Goal: Task Accomplishment & Management: Manage account settings

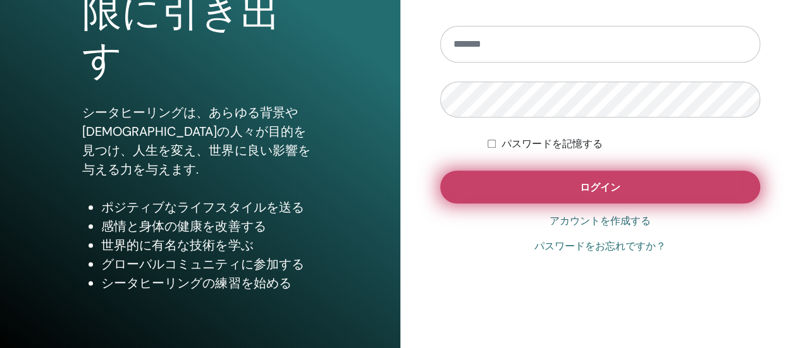
scroll to position [258, 0]
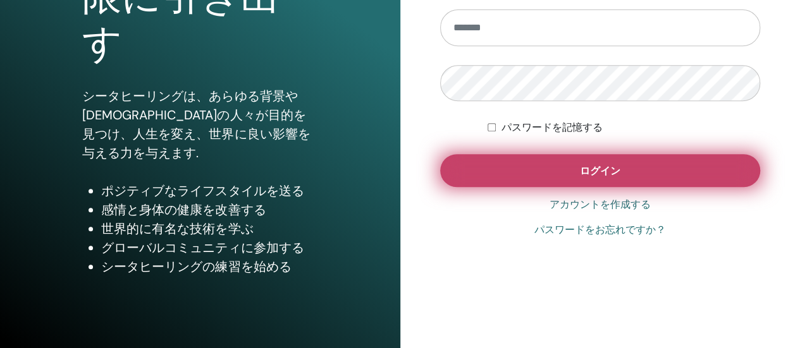
type input "**********"
click at [661, 168] on button "ログイン" at bounding box center [600, 170] width 321 height 33
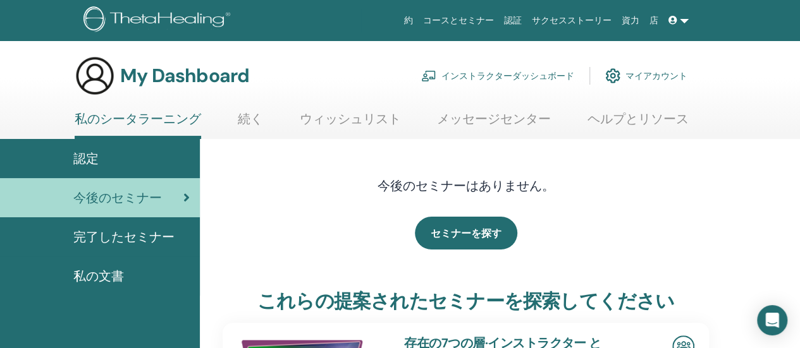
click at [530, 71] on link "インストラクターダッシュボード" at bounding box center [497, 76] width 153 height 28
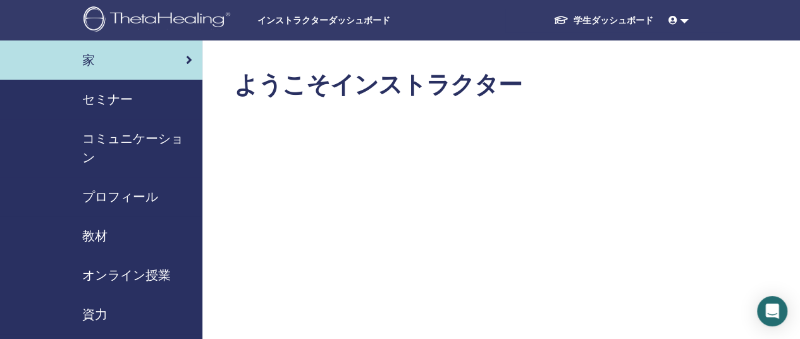
click at [113, 94] on span "セミナー" at bounding box center [107, 99] width 51 height 19
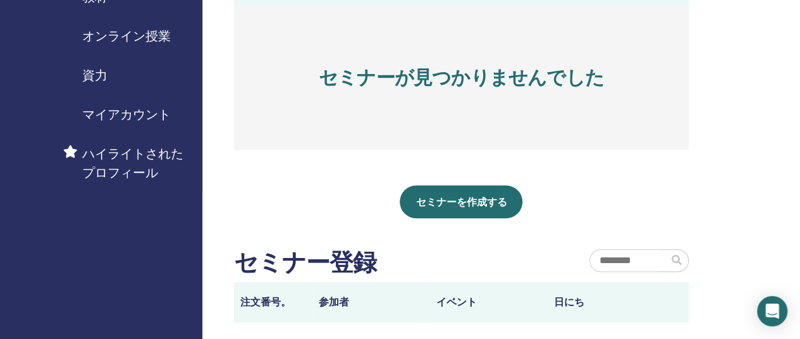
scroll to position [253, 0]
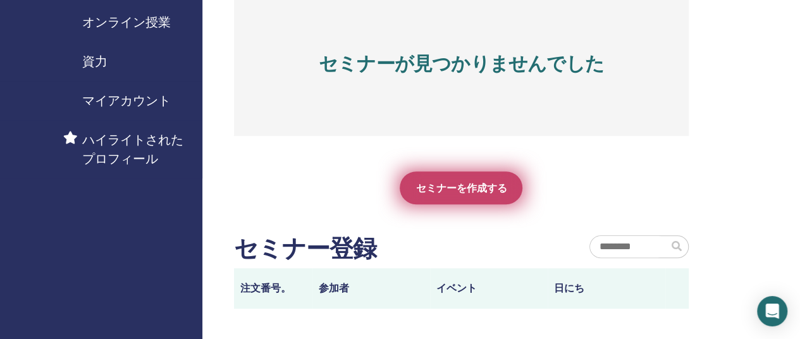
click at [428, 185] on span "セミナーを作成する" at bounding box center [460, 187] width 91 height 13
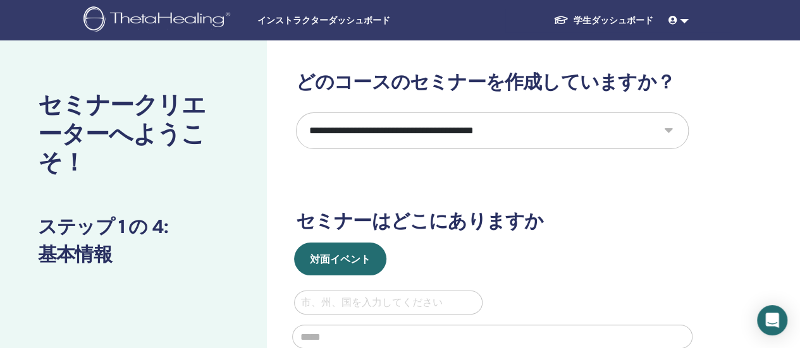
click at [471, 128] on select "**********" at bounding box center [492, 131] width 393 height 37
select select "*"
click at [296, 113] on select "**********" at bounding box center [492, 131] width 393 height 37
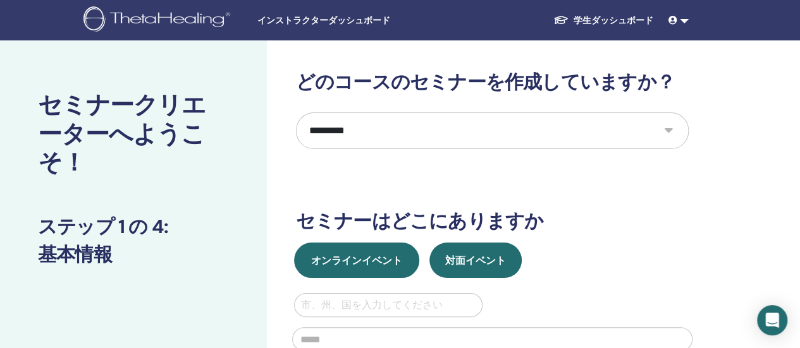
click at [378, 259] on span "オンラインイベント" at bounding box center [356, 260] width 91 height 13
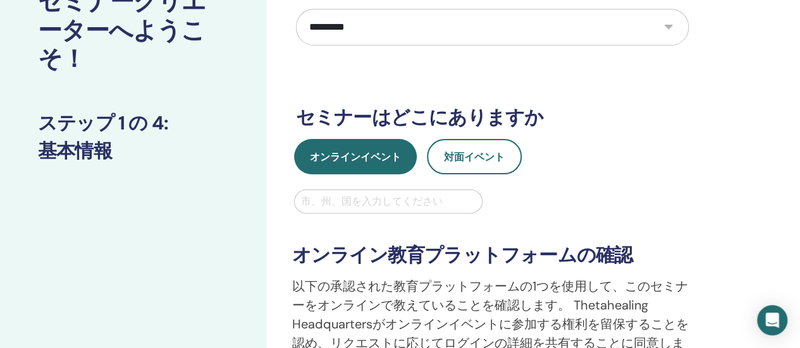
scroll to position [126, 0]
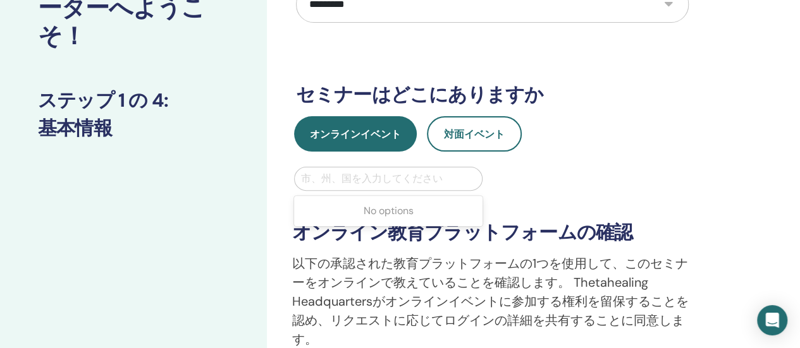
click at [426, 176] on div at bounding box center [388, 179] width 175 height 18
click at [429, 176] on div at bounding box center [388, 179] width 175 height 18
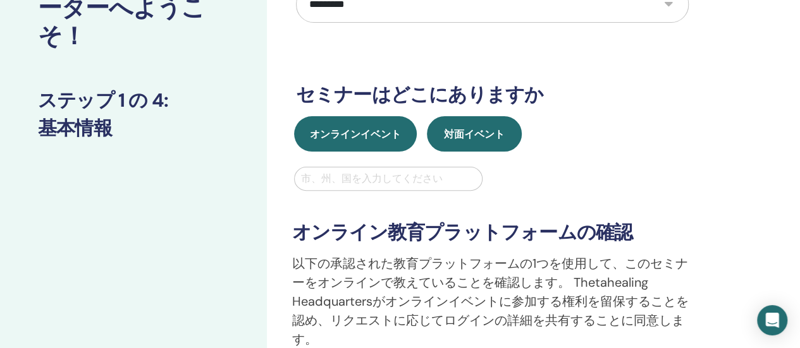
click at [490, 130] on span "対面イベント" at bounding box center [474, 134] width 61 height 13
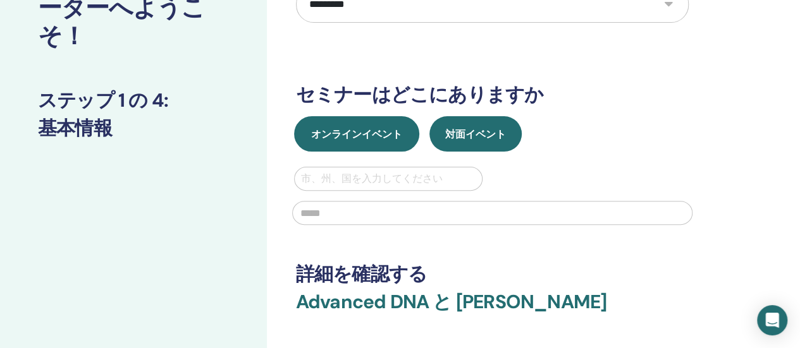
click at [387, 131] on span "オンラインイベント" at bounding box center [356, 134] width 91 height 13
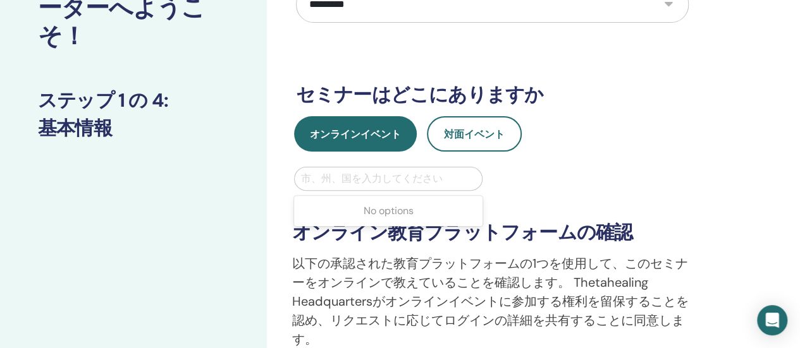
click at [382, 179] on div at bounding box center [388, 179] width 175 height 18
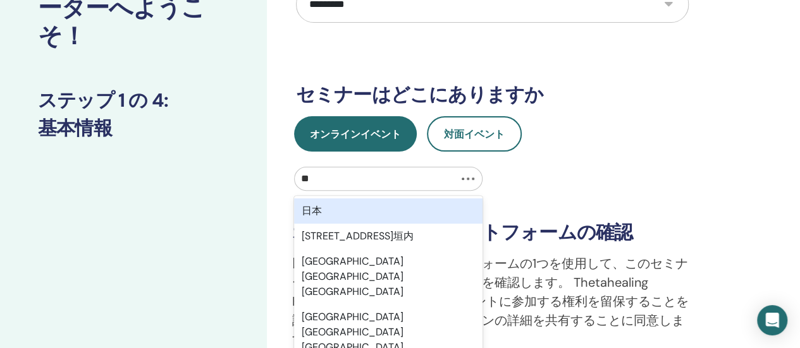
type input "*"
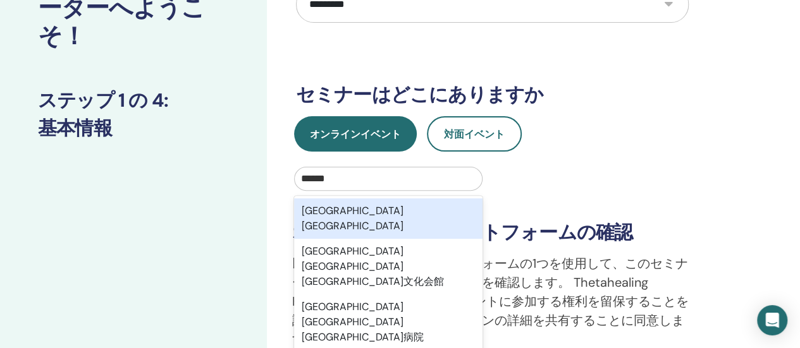
type input "******"
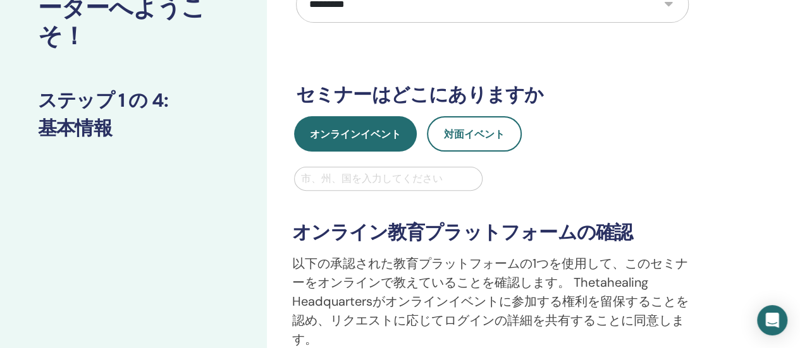
click at [563, 185] on div "**********" at bounding box center [492, 291] width 415 height 248
click at [421, 181] on div at bounding box center [388, 179] width 175 height 18
type input "*"
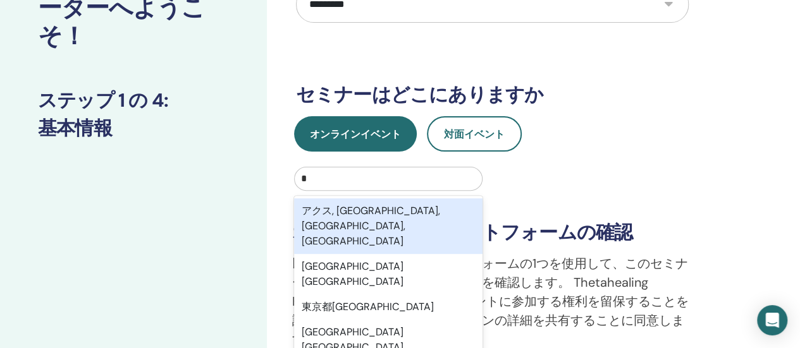
type input "******"
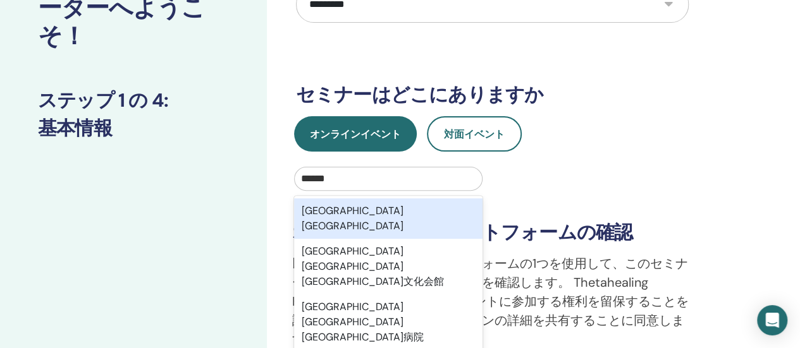
click at [398, 213] on div "愛知県津島市" at bounding box center [388, 219] width 189 height 40
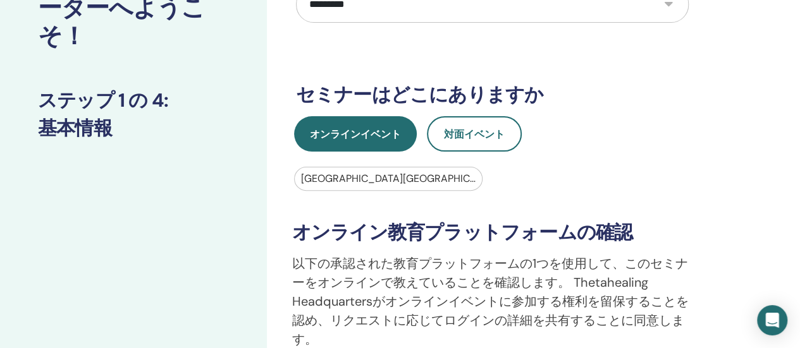
click at [506, 223] on h3 "オンライン教育プラットフォームの確認" at bounding box center [492, 232] width 400 height 23
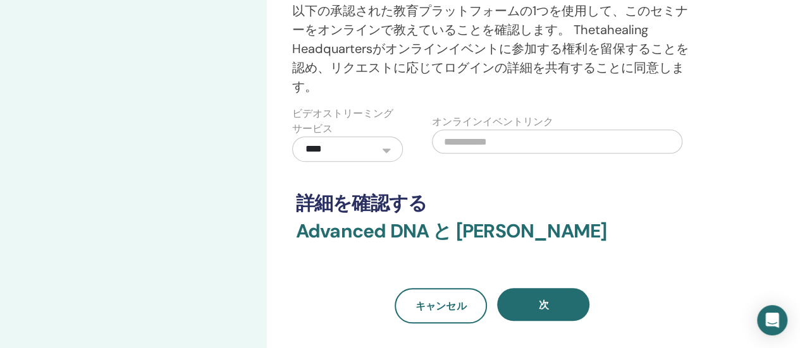
scroll to position [316, 0]
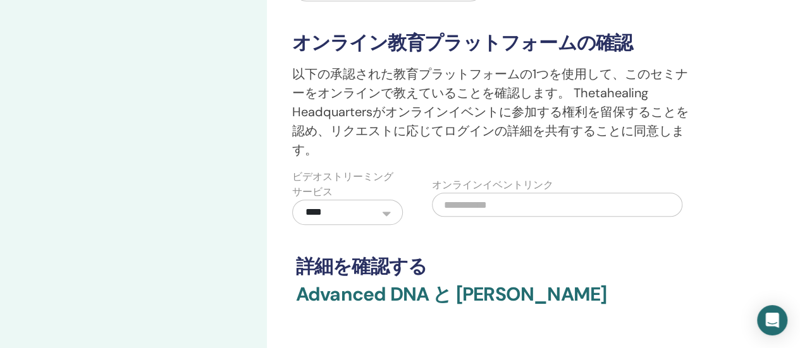
click at [501, 202] on input "text" at bounding box center [557, 205] width 250 height 24
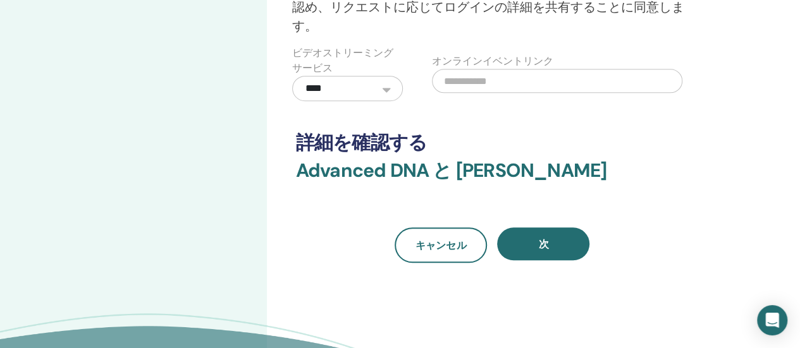
scroll to position [443, 0]
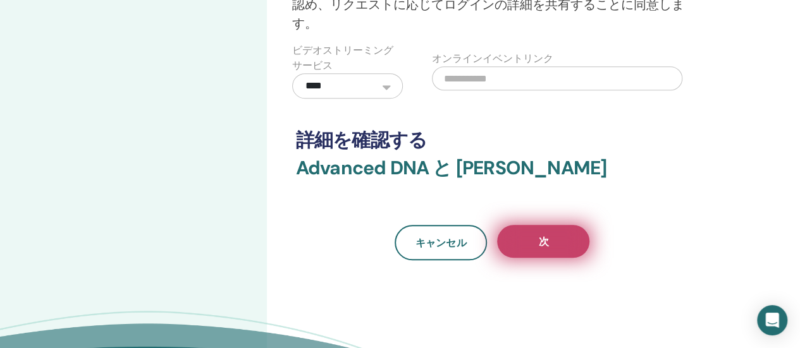
click at [550, 235] on button "次" at bounding box center [543, 241] width 92 height 33
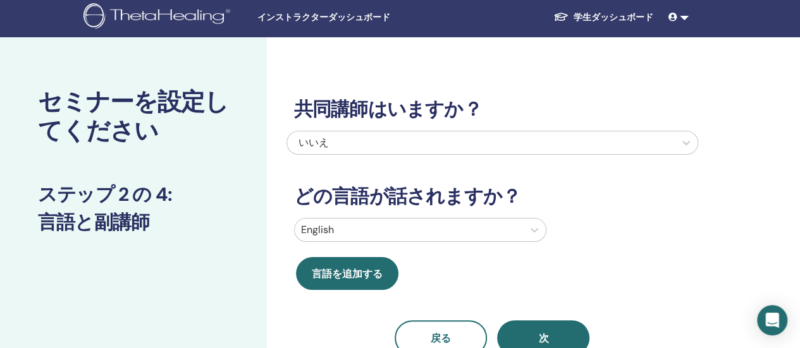
scroll to position [0, 0]
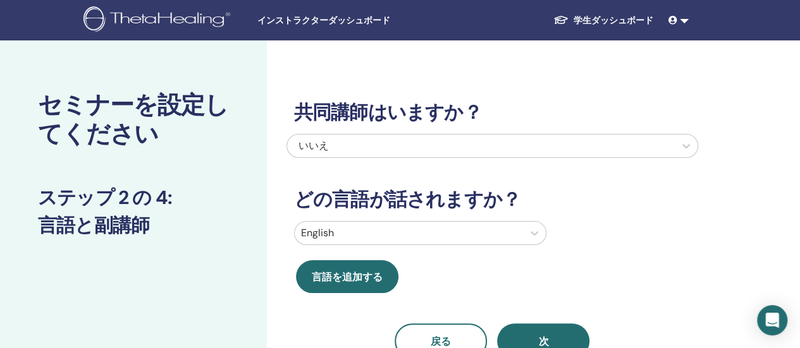
click at [429, 238] on div "English" at bounding box center [420, 233] width 252 height 24
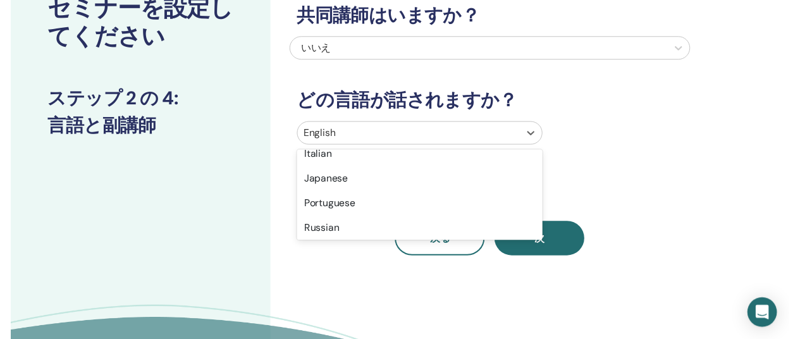
scroll to position [63, 0]
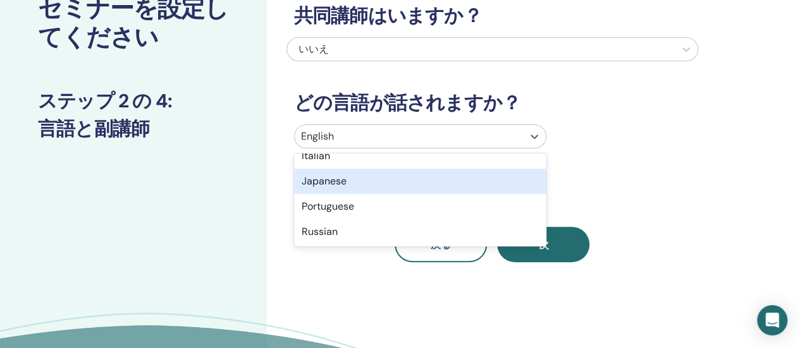
click at [402, 184] on div "Japanese" at bounding box center [420, 181] width 252 height 25
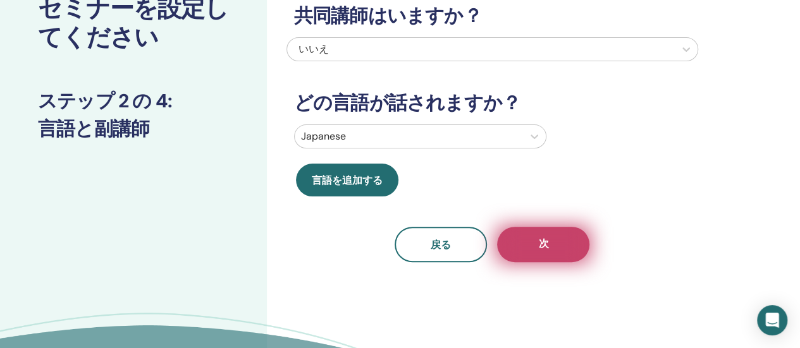
click at [525, 242] on button "次" at bounding box center [543, 244] width 92 height 35
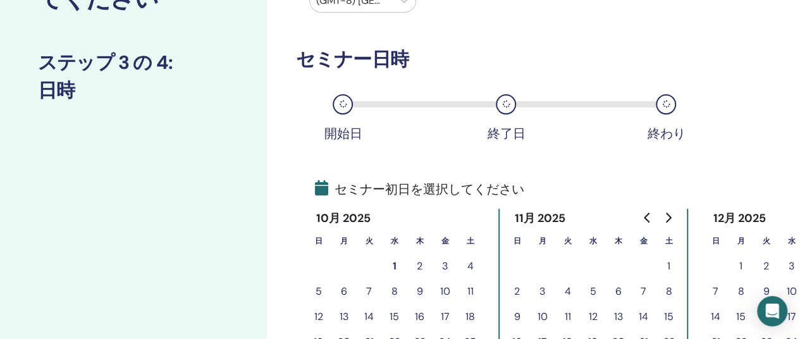
scroll to position [160, 0]
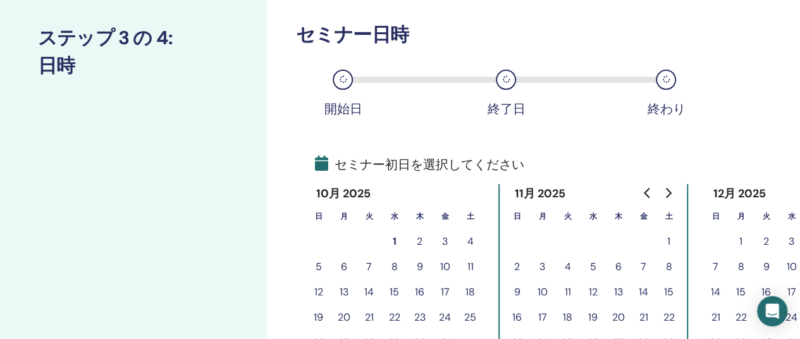
click at [446, 236] on button "3" at bounding box center [445, 241] width 25 height 25
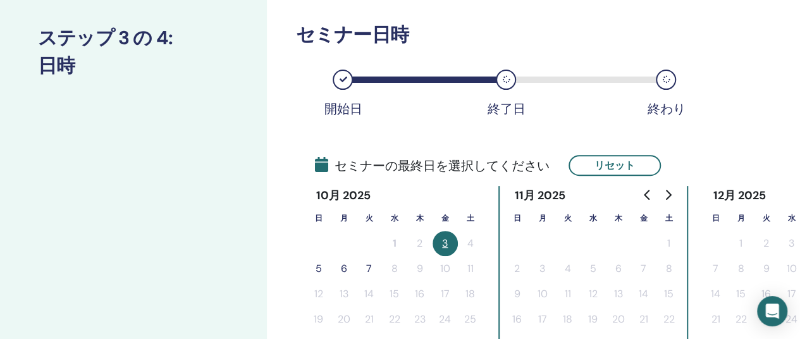
click at [320, 264] on button "5" at bounding box center [318, 268] width 25 height 25
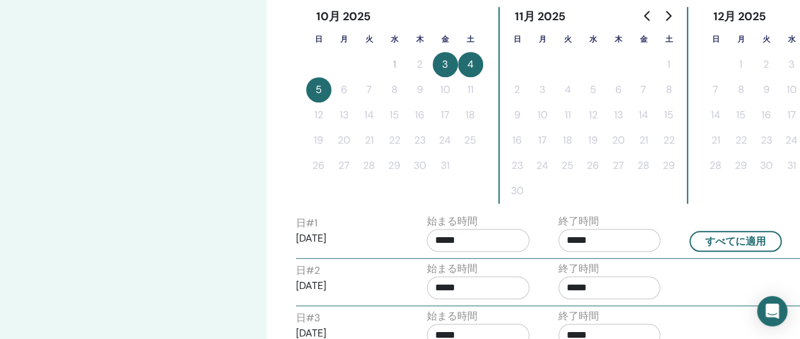
scroll to position [350, 0]
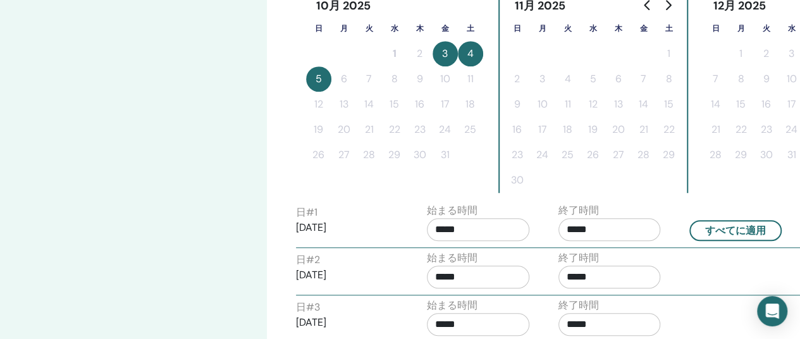
click at [512, 228] on input "*****" at bounding box center [478, 229] width 102 height 23
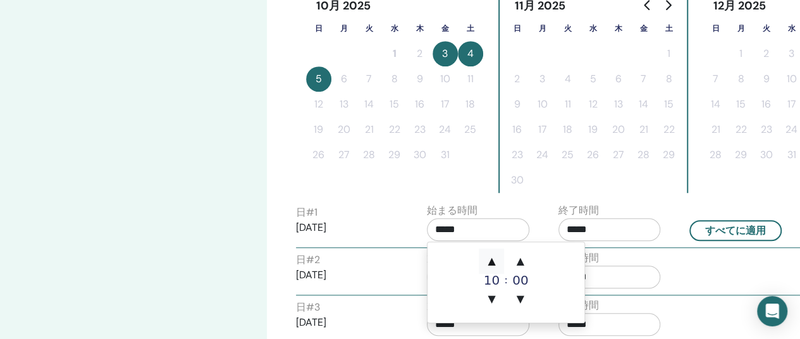
click at [491, 256] on span "▲" at bounding box center [491, 261] width 25 height 25
type input "*****"
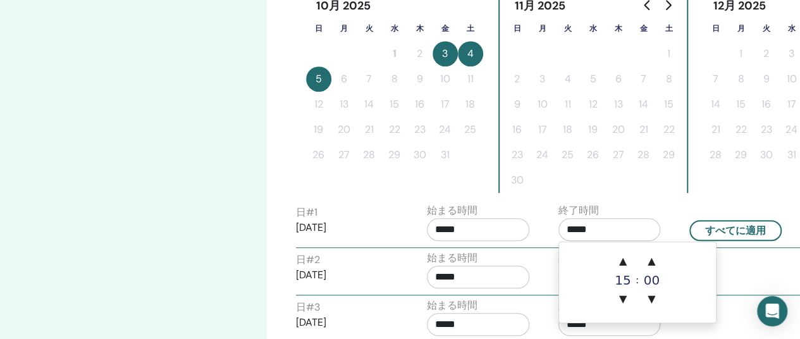
click at [606, 228] on input "*****" at bounding box center [609, 229] width 102 height 23
click at [625, 257] on span "▲" at bounding box center [622, 261] width 25 height 25
type input "*****"
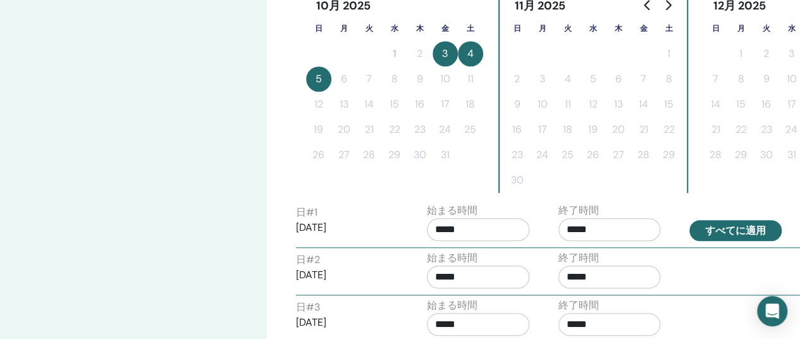
click at [727, 228] on button "すべてに適用" at bounding box center [735, 230] width 92 height 21
type input "*****"
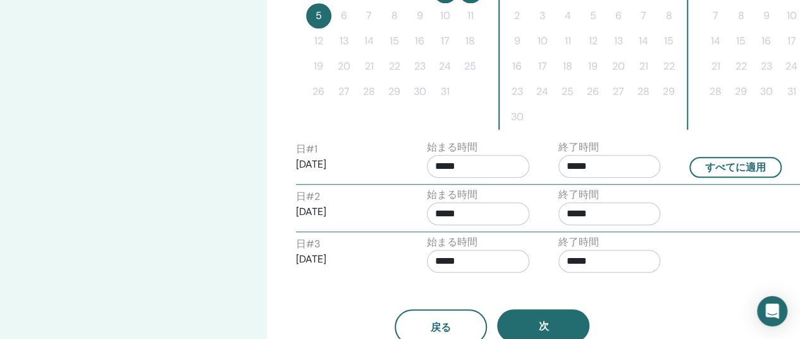
scroll to position [476, 0]
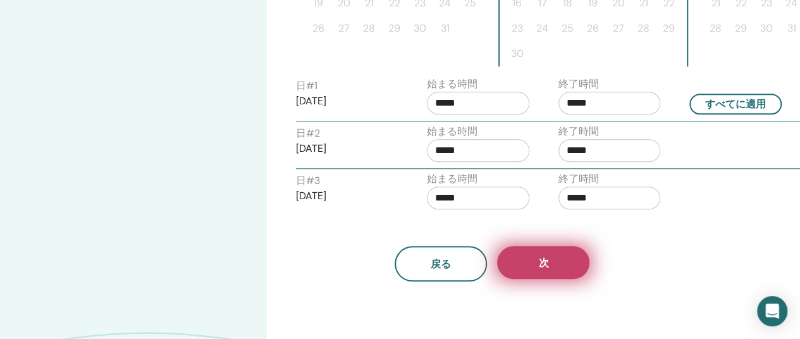
click at [541, 260] on span "次" at bounding box center [543, 262] width 10 height 13
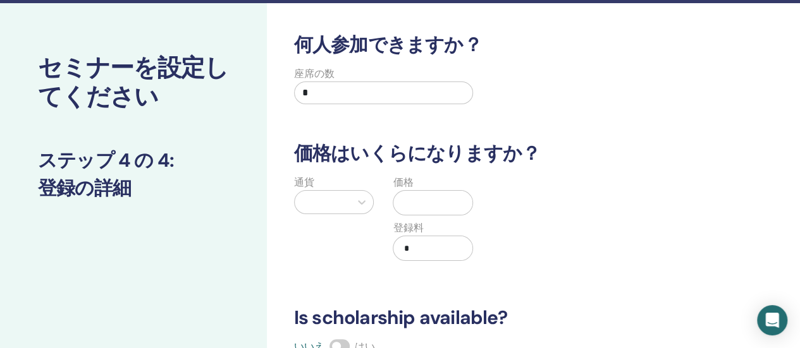
scroll to position [34, 0]
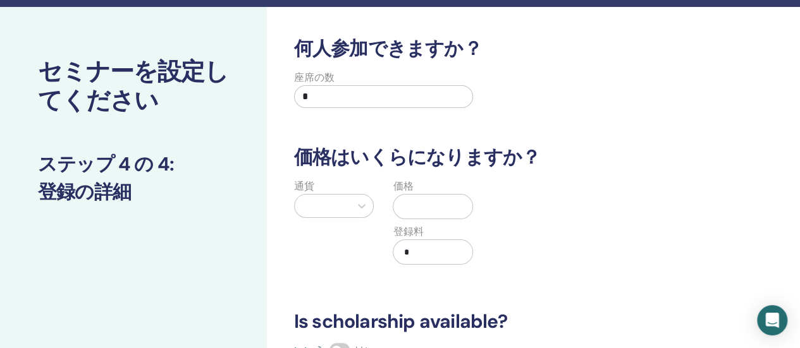
click at [353, 94] on input "*" at bounding box center [384, 96] width 180 height 23
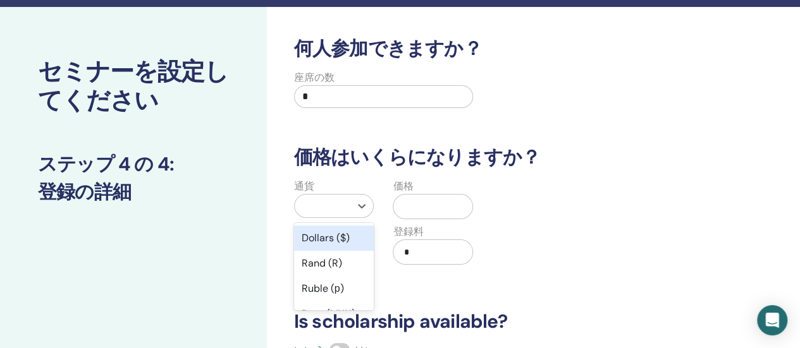
click at [343, 200] on div at bounding box center [323, 206] width 44 height 18
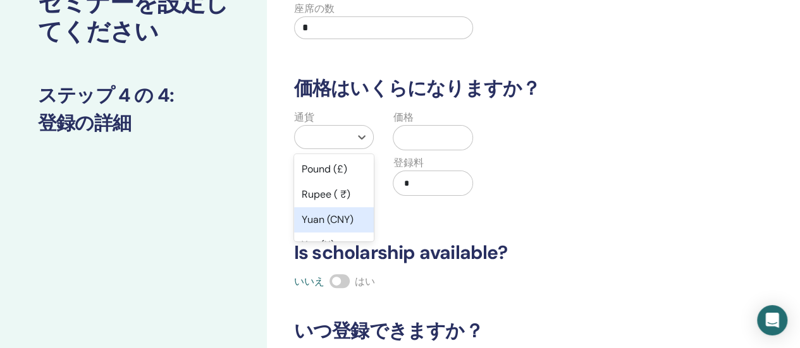
scroll to position [190, 0]
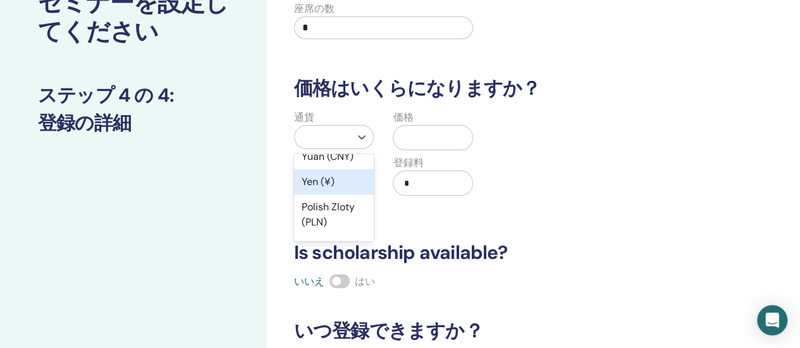
click at [341, 181] on div "Yen (¥)" at bounding box center [334, 181] width 80 height 25
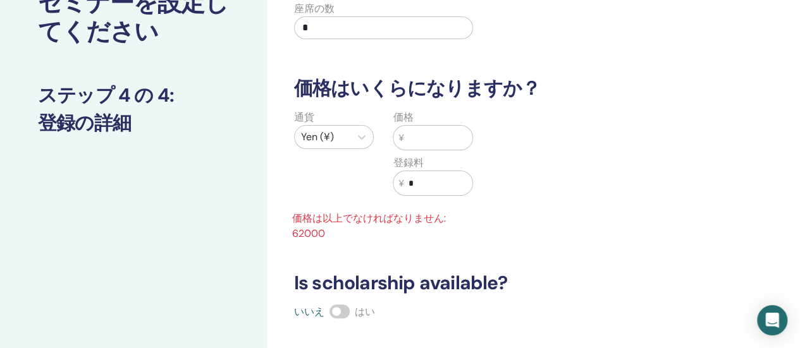
click at [433, 141] on input "text" at bounding box center [437, 138] width 69 height 24
click at [536, 192] on div "通貨 Yen (¥) 価格 ¥ ****** 登録料 ¥ * 価格は以上でなければなりません: 62000" at bounding box center [483, 176] width 412 height 132
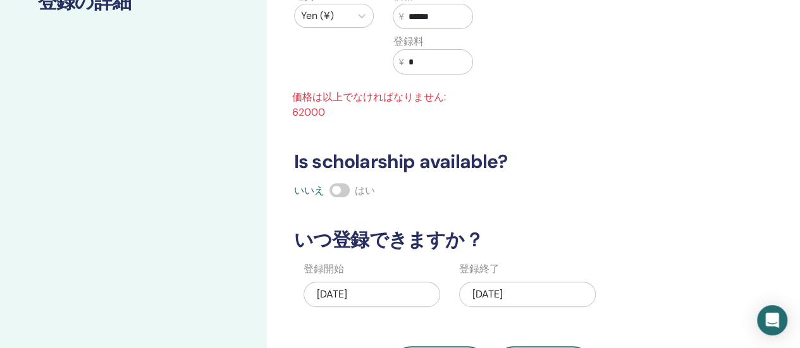
scroll to position [229, 0]
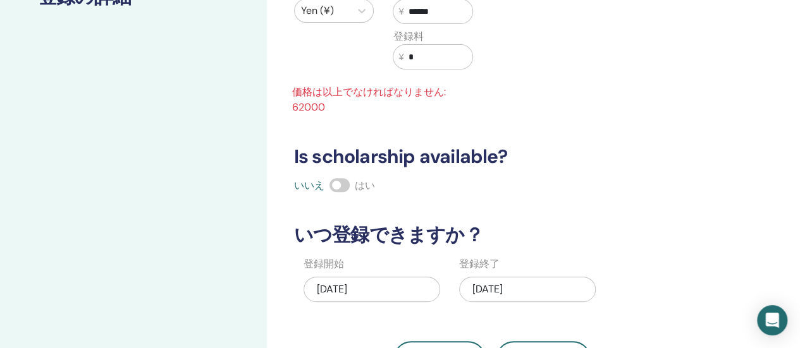
click at [336, 183] on span at bounding box center [339, 185] width 20 height 14
click at [341, 183] on span at bounding box center [339, 185] width 20 height 14
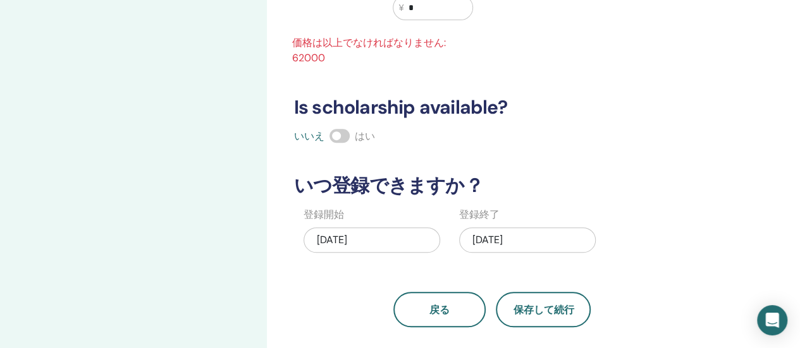
scroll to position [292, 0]
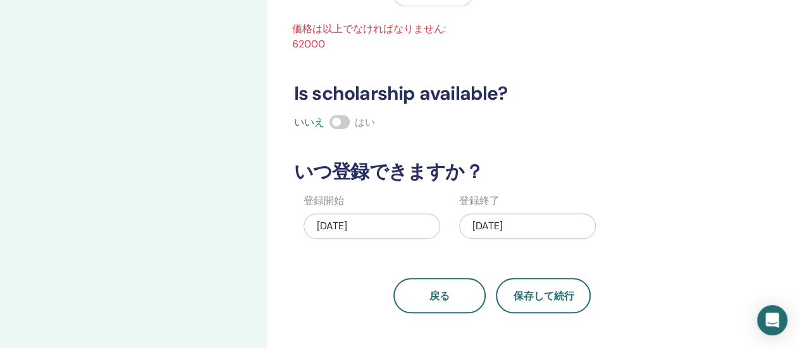
click at [549, 223] on div "10/05/2025" at bounding box center [527, 226] width 137 height 25
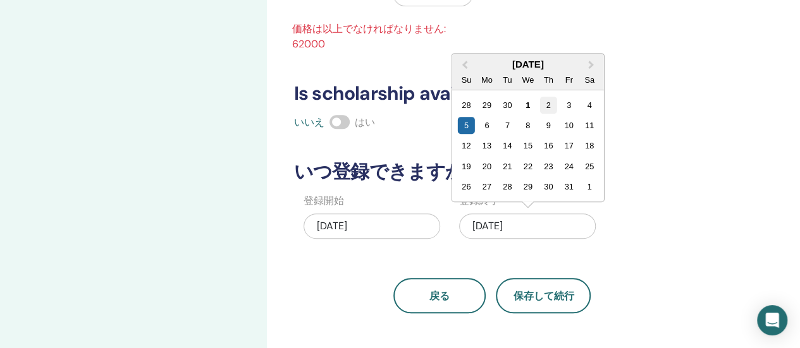
click at [551, 98] on div "2" at bounding box center [548, 105] width 17 height 17
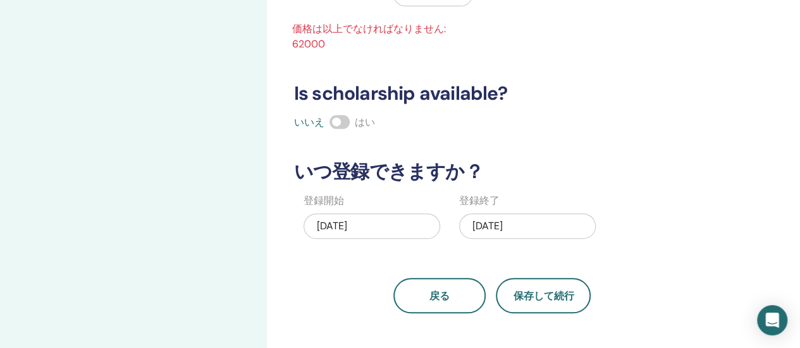
click at [657, 187] on div "何人参加できますか？ 座席の数 * 価格はいくらになりますか？ 通貨 Yen (¥) 価格 ¥ ****** 登録料 ¥ * 価格は以上でなければなりません:…" at bounding box center [492, 46] width 412 height 535
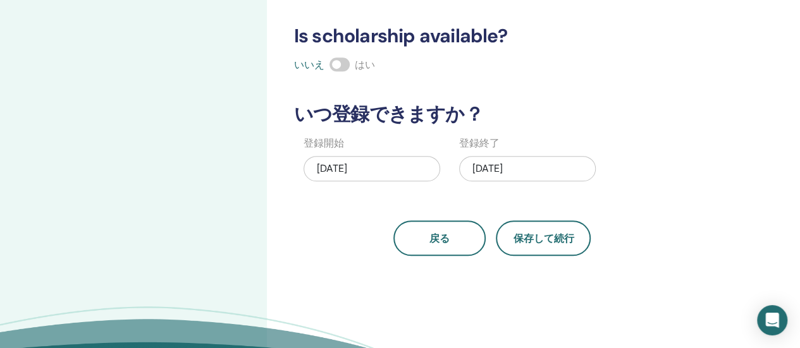
scroll to position [355, 0]
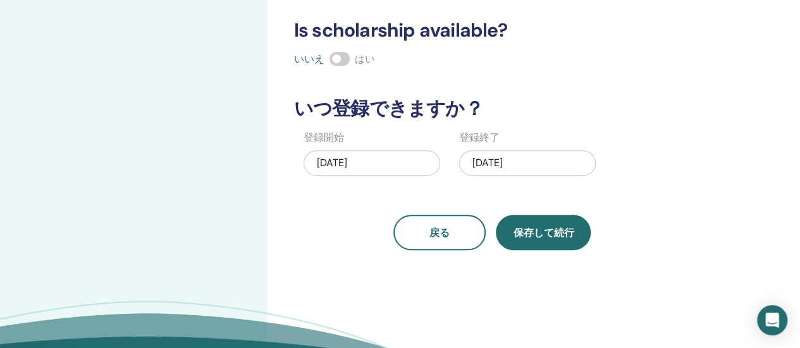
click at [555, 233] on span "保存して続行" at bounding box center [543, 232] width 61 height 13
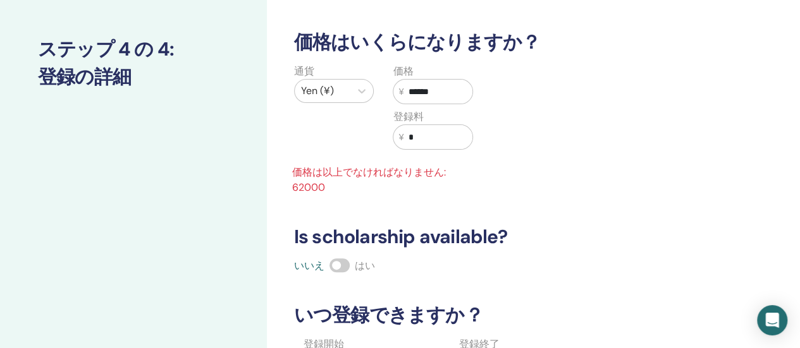
scroll to position [102, 0]
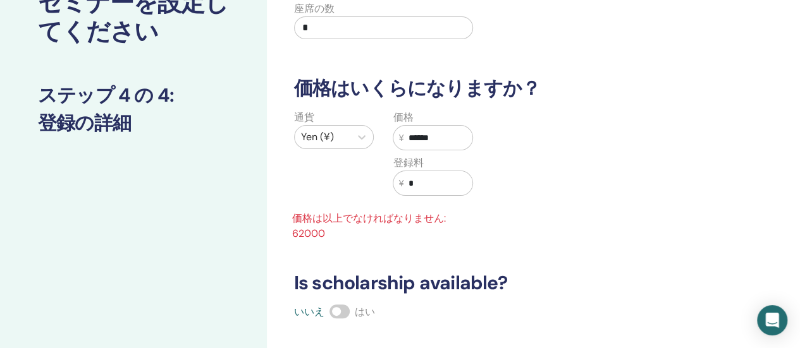
click at [450, 137] on input "******" at bounding box center [437, 138] width 69 height 24
drag, startPoint x: 419, startPoint y: 127, endPoint x: 406, endPoint y: 136, distance: 16.0
click at [405, 130] on div "¥ ******" at bounding box center [433, 137] width 80 height 25
click at [551, 211] on div "通貨 Yen (¥) 価格 ¥ ***** 登録料 ¥ * 価格は以上でなければなりません: 62000" at bounding box center [483, 176] width 412 height 132
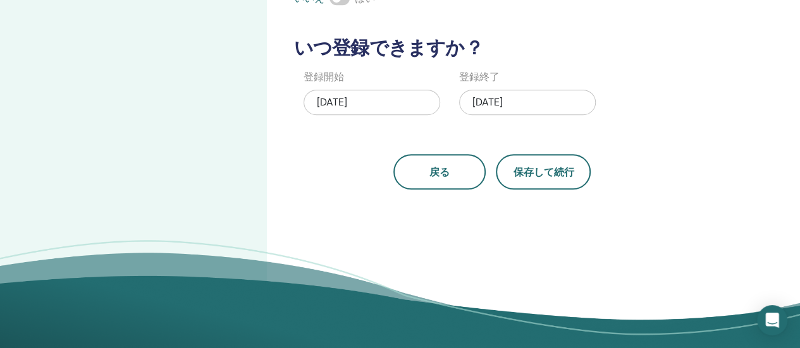
scroll to position [419, 0]
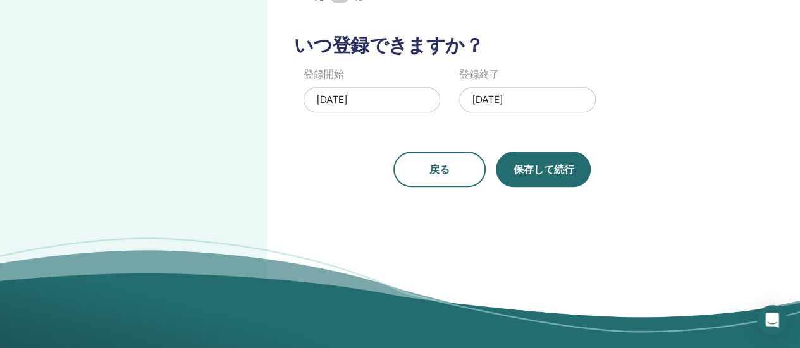
click at [563, 174] on button "保存して続行" at bounding box center [543, 169] width 95 height 35
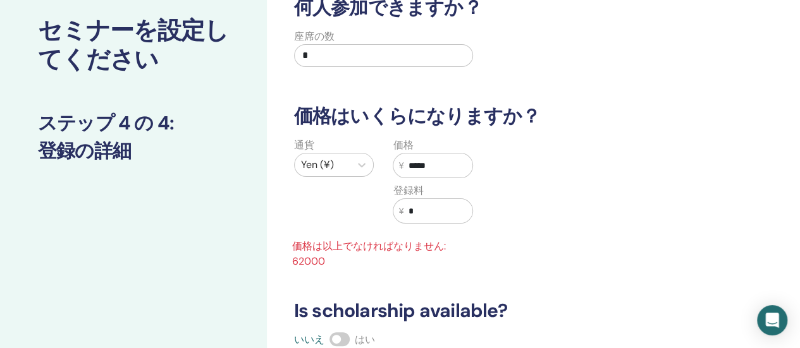
scroll to position [0, 0]
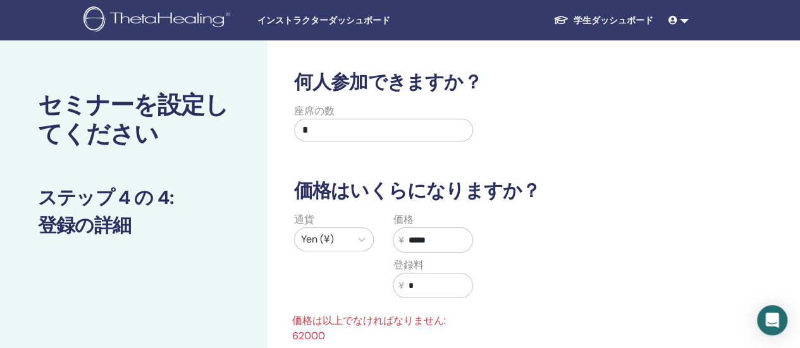
click at [574, 145] on div "座席の数 *" at bounding box center [483, 127] width 412 height 46
drag, startPoint x: 455, startPoint y: 238, endPoint x: 408, endPoint y: 240, distance: 46.8
click at [410, 238] on input "*****" at bounding box center [437, 240] width 69 height 24
type input "*****"
click at [570, 286] on div "通貨 Yen (¥) 価格 ¥ ***** 登録料 ¥ *" at bounding box center [483, 262] width 412 height 101
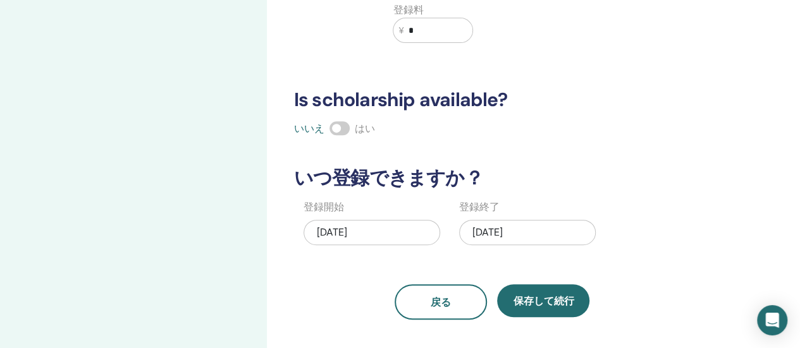
scroll to position [316, 0]
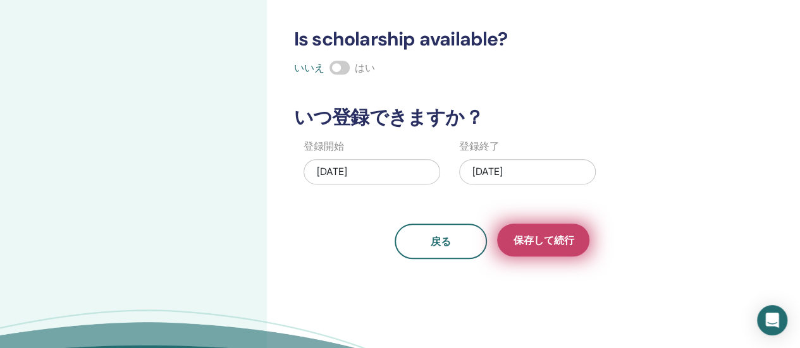
click at [553, 238] on span "保存して続行" at bounding box center [543, 240] width 61 height 13
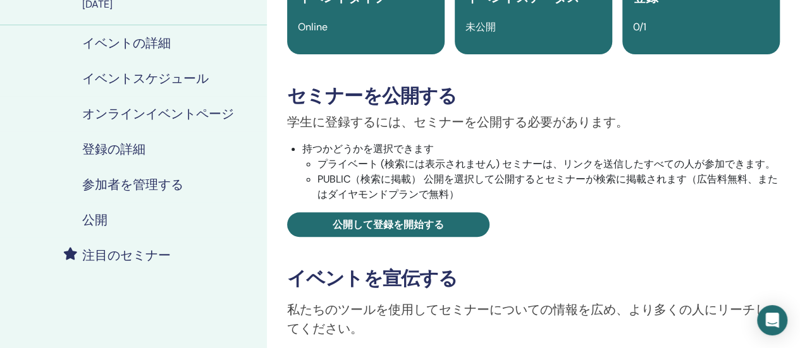
scroll to position [126, 0]
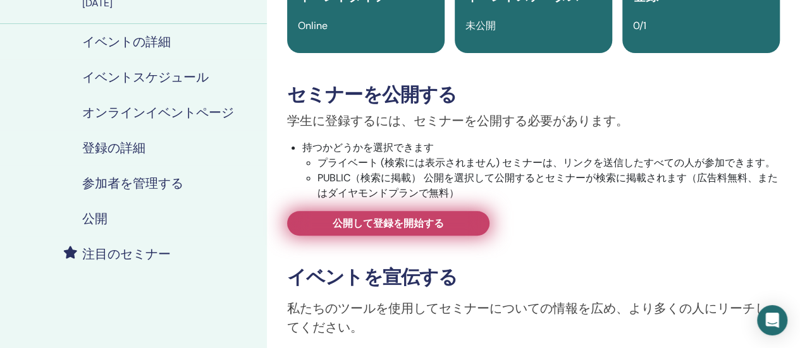
click at [467, 223] on link "公開して登録を開始する" at bounding box center [388, 223] width 202 height 25
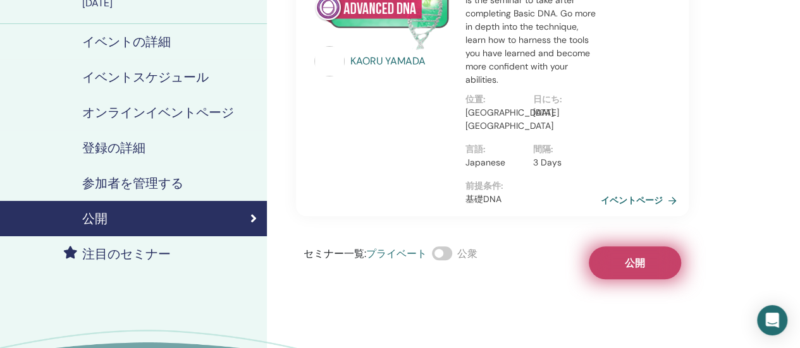
click at [613, 256] on button "公開" at bounding box center [635, 263] width 92 height 33
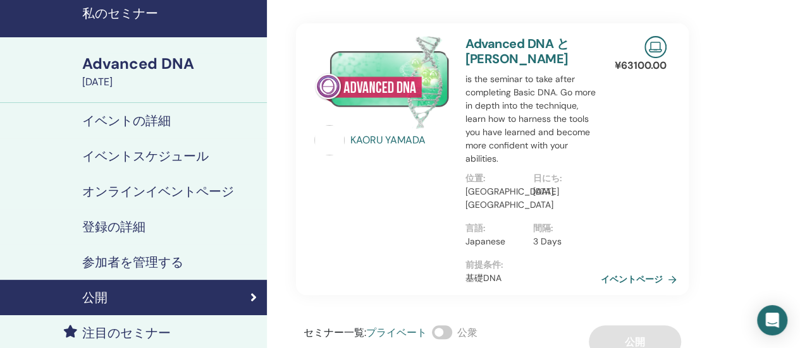
scroll to position [63, 0]
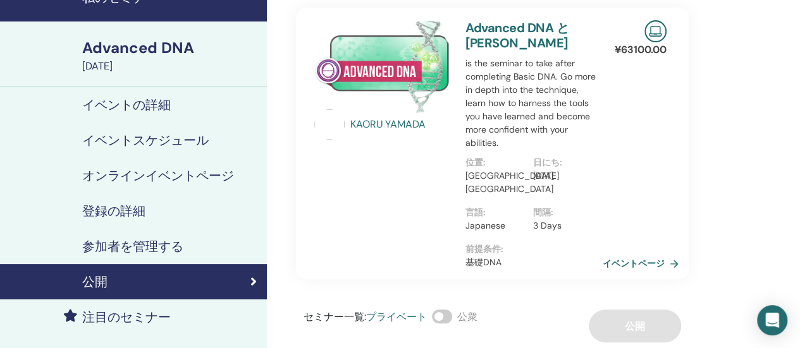
click at [644, 259] on link "イベントページ" at bounding box center [643, 263] width 81 height 19
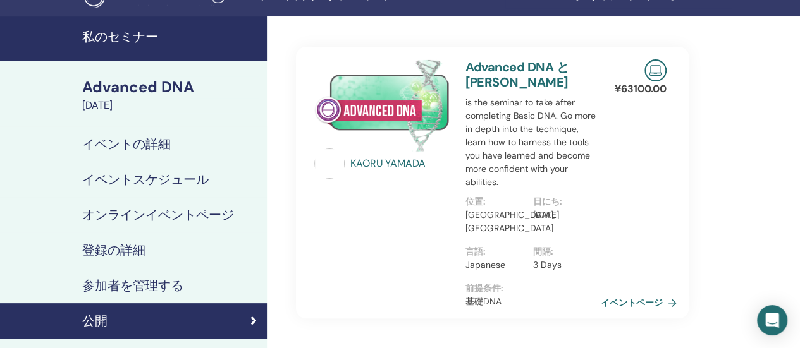
scroll to position [0, 0]
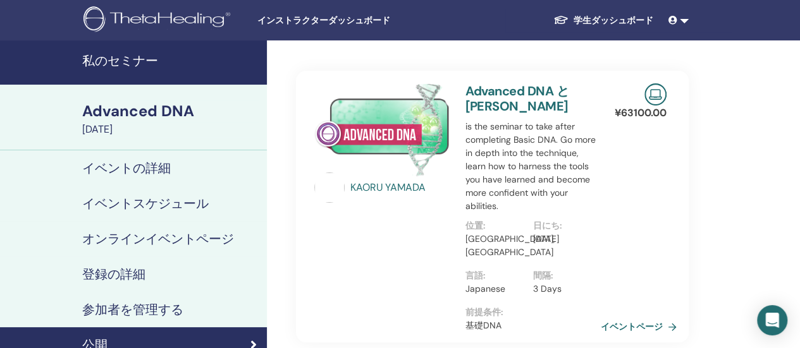
click at [422, 130] on img at bounding box center [382, 129] width 136 height 93
click at [142, 305] on h4 "参加者を管理する" at bounding box center [132, 309] width 101 height 15
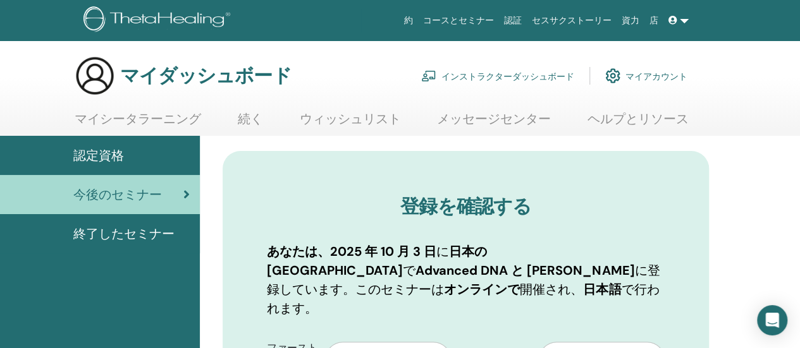
click at [501, 72] on font "インストラクターダッシュボード" at bounding box center [507, 76] width 133 height 11
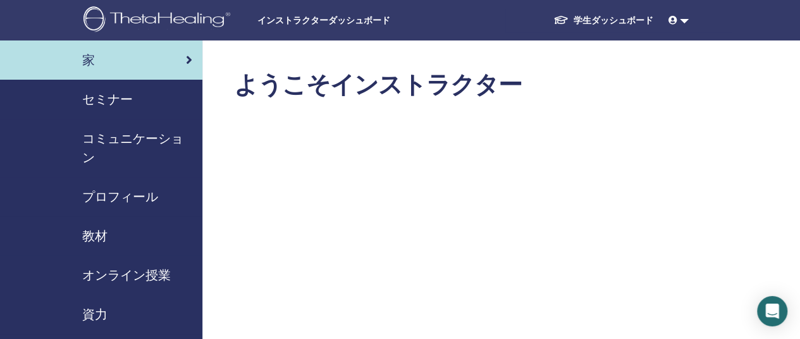
click at [113, 98] on span "セミナー" at bounding box center [107, 99] width 51 height 19
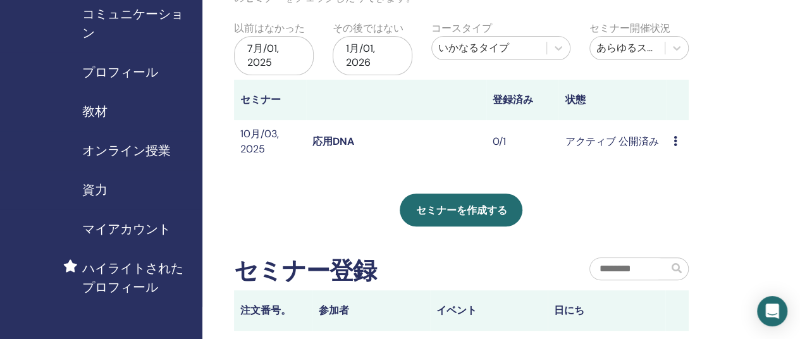
scroll to position [126, 0]
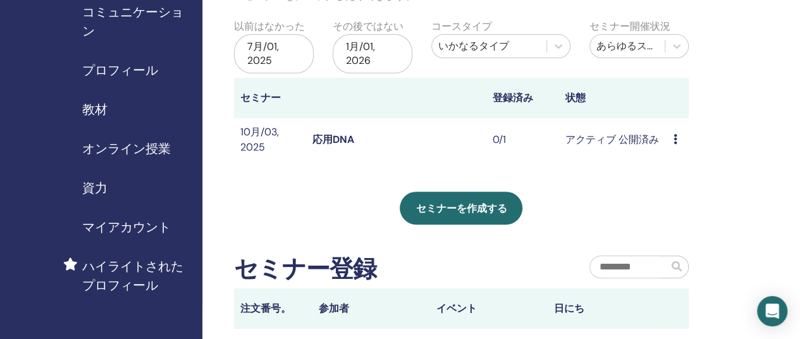
click at [675, 135] on icon at bounding box center [675, 139] width 4 height 10
click at [682, 179] on link "出席者" at bounding box center [674, 183] width 30 height 13
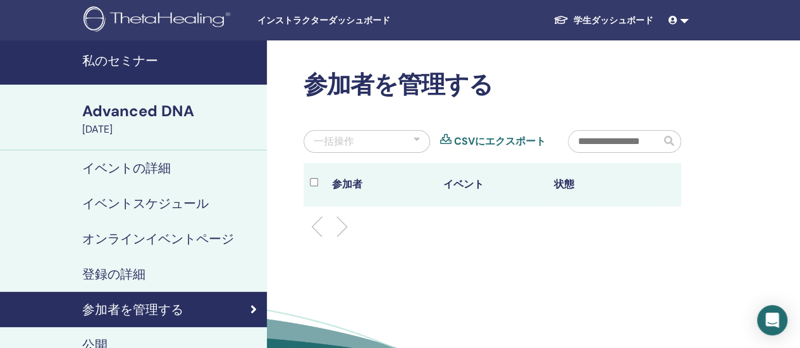
click at [342, 222] on li at bounding box center [336, 226] width 21 height 21
click at [132, 269] on h4 "登録の詳細" at bounding box center [113, 274] width 63 height 15
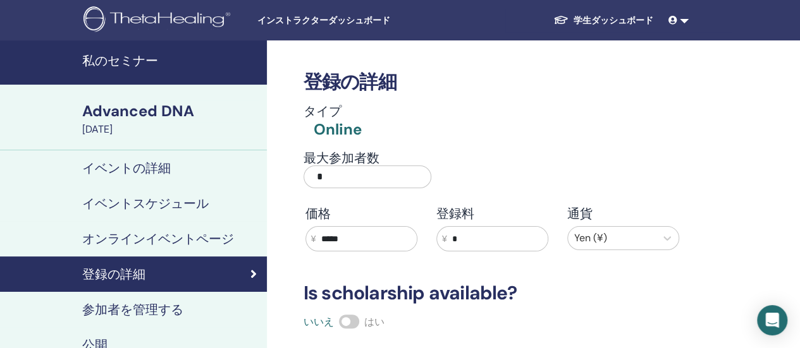
click at [164, 166] on h4 "イベントの詳細" at bounding box center [126, 168] width 89 height 15
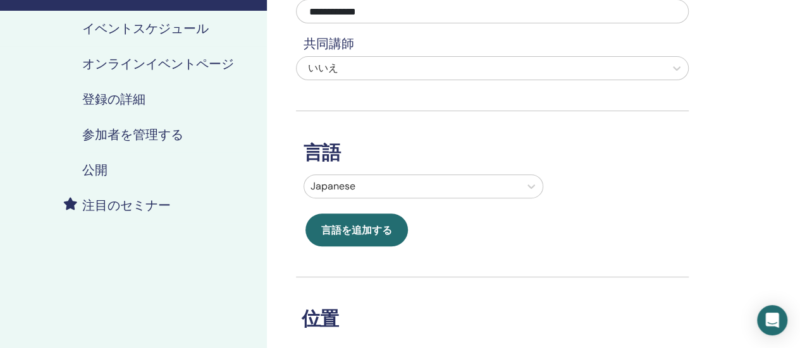
scroll to position [190, 0]
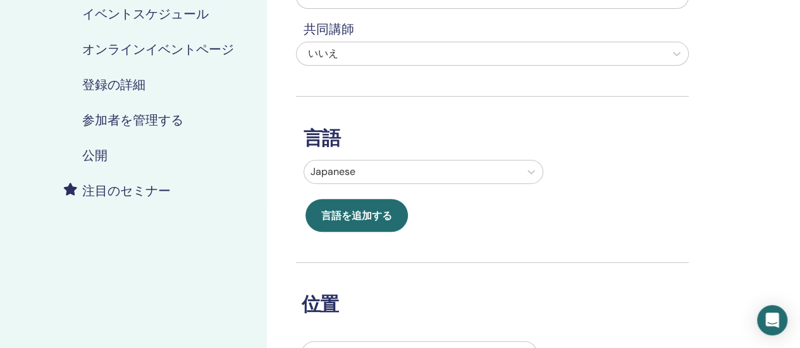
click at [100, 155] on h4 "公開" at bounding box center [94, 155] width 25 height 15
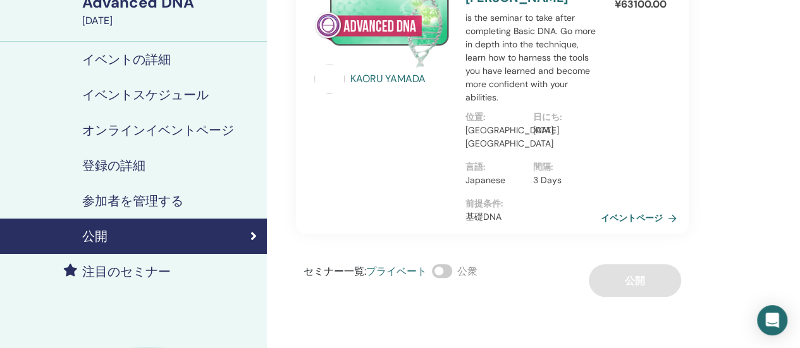
scroll to position [63, 0]
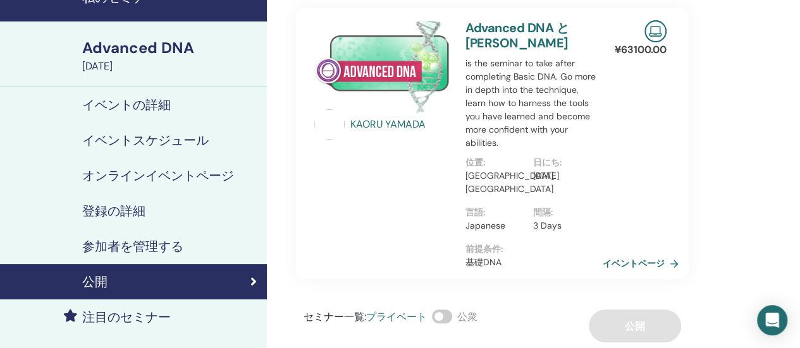
click at [645, 259] on link "イベントページ" at bounding box center [643, 263] width 81 height 19
